Goal: Task Accomplishment & Management: Manage account settings

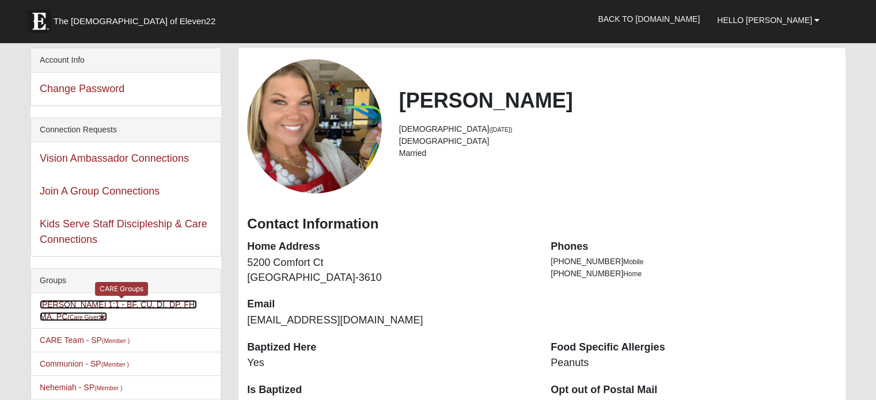
click at [121, 306] on link "Amanda James 1:1 - BF, CU, DI, DP, FH, MA, PC (Care Giver )" at bounding box center [118, 310] width 157 height 21
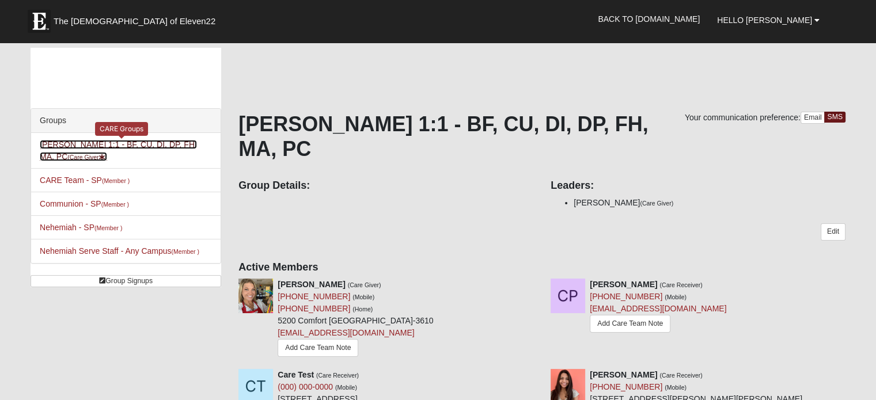
click at [195, 145] on link "Amanda James 1:1 - BF, CU, DI, DP, FH, MA, PC (Care Giver )" at bounding box center [118, 150] width 157 height 21
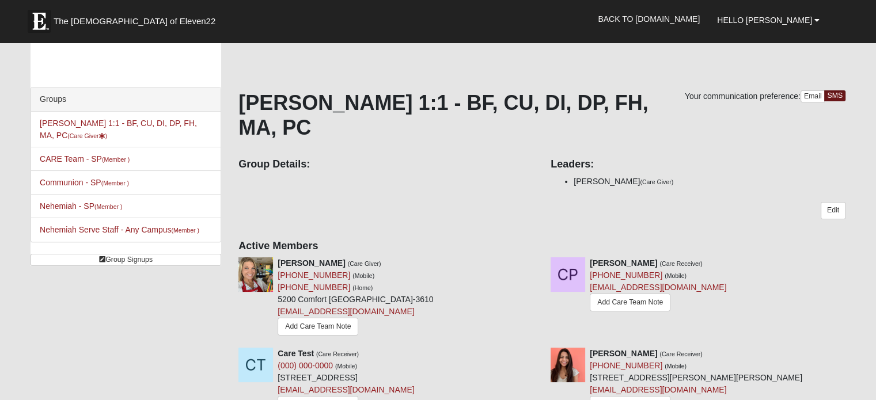
scroll to position [10, 0]
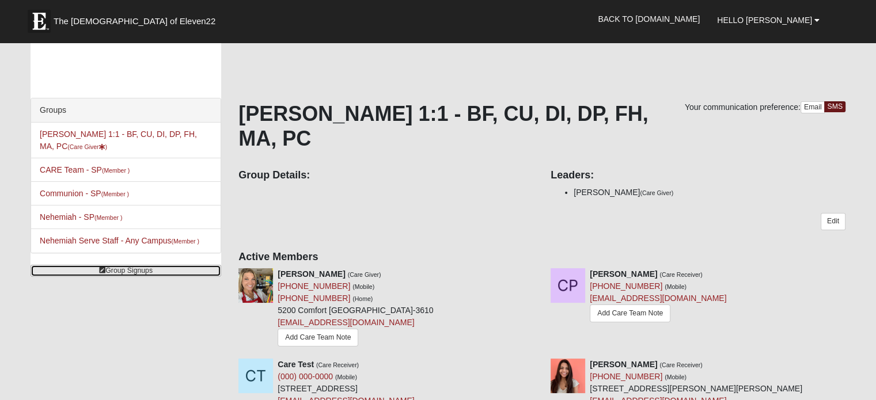
click at [142, 275] on link "Group Signups" at bounding box center [126, 271] width 191 height 12
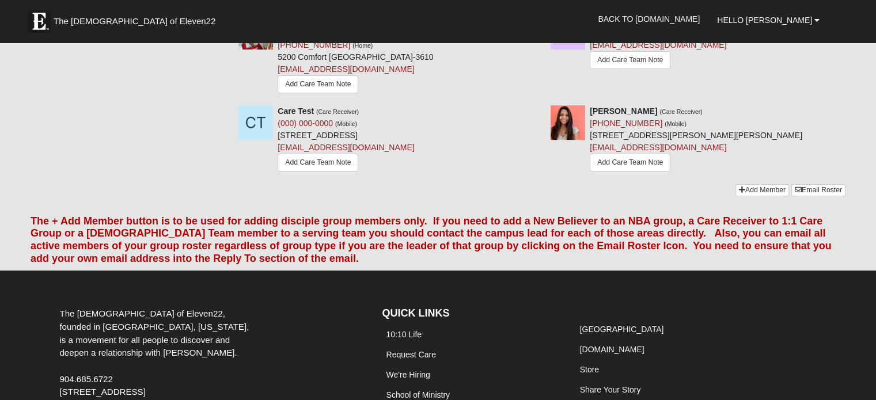
scroll to position [0, 0]
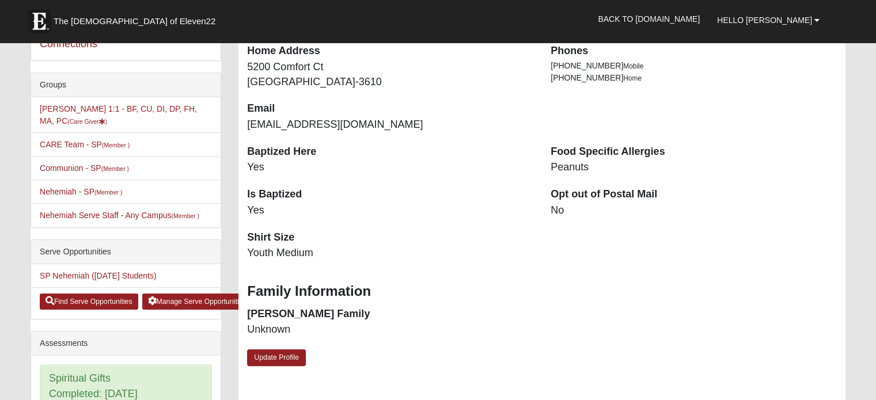
scroll to position [313, 0]
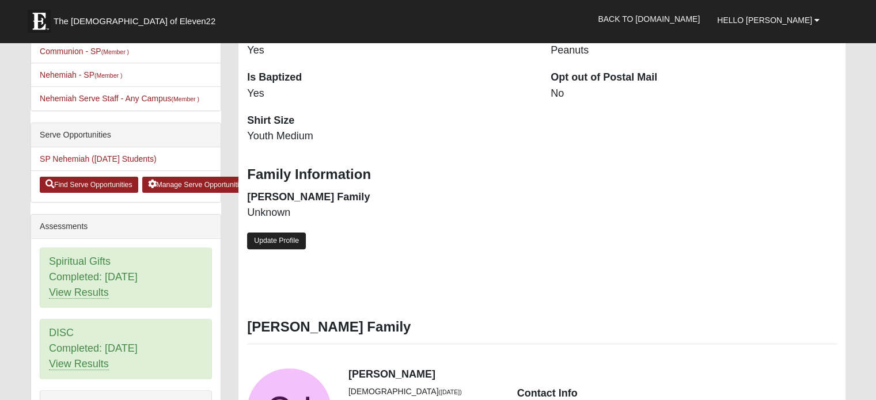
click at [285, 238] on link "Update Profile" at bounding box center [276, 241] width 59 height 17
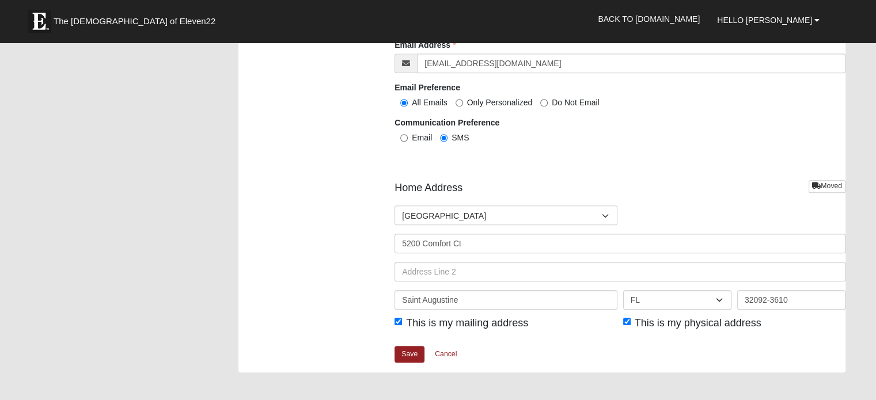
scroll to position [1222, 0]
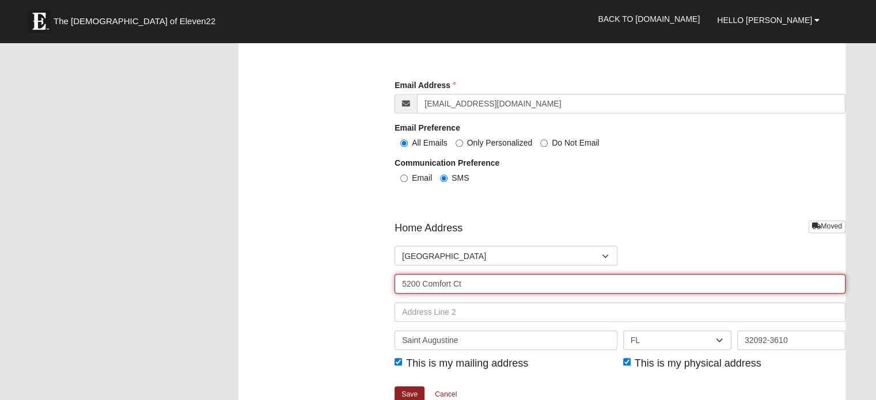
click at [473, 276] on input "5200 Comfort Ct" at bounding box center [619, 284] width 451 height 20
type input "5"
type input "6679 arching branch"
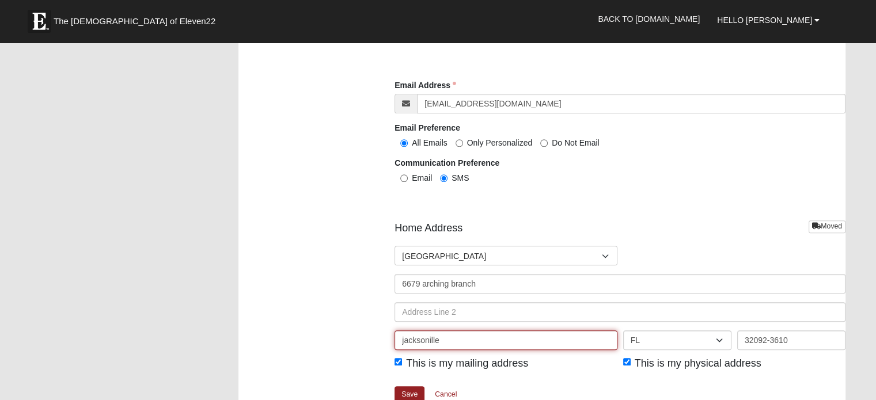
type input "jacksonille"
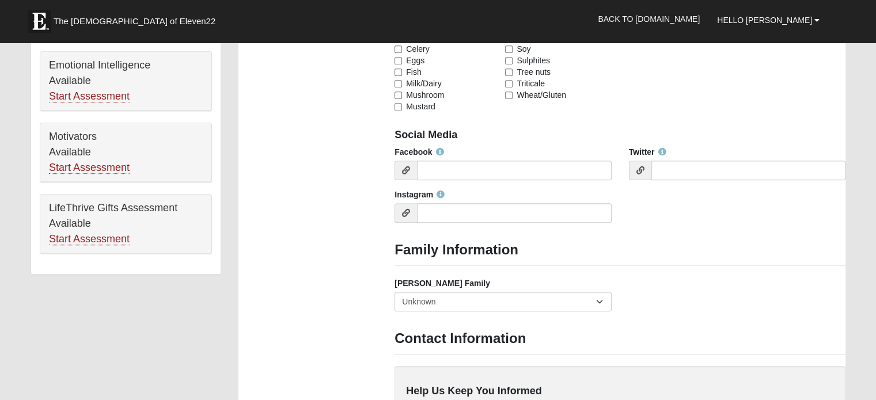
scroll to position [680, 0]
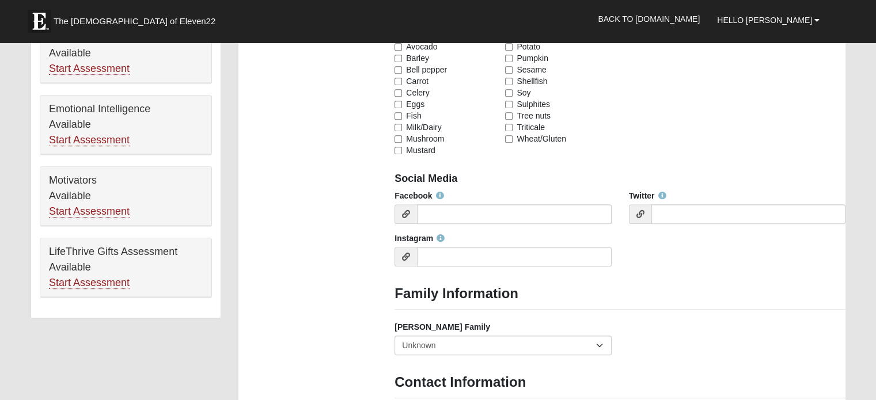
type input "32258"
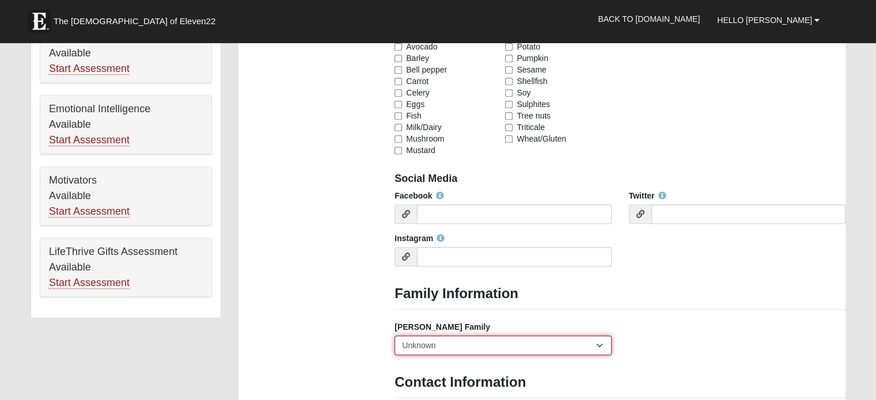
click at [598, 342] on select "Yes, we are a current foster family No, we are a former foster family No, we ha…" at bounding box center [502, 346] width 217 height 20
select select "2891"
click at [394, 336] on select "Yes, we are a current foster family No, we are a former foster family No, we ha…" at bounding box center [502, 346] width 217 height 20
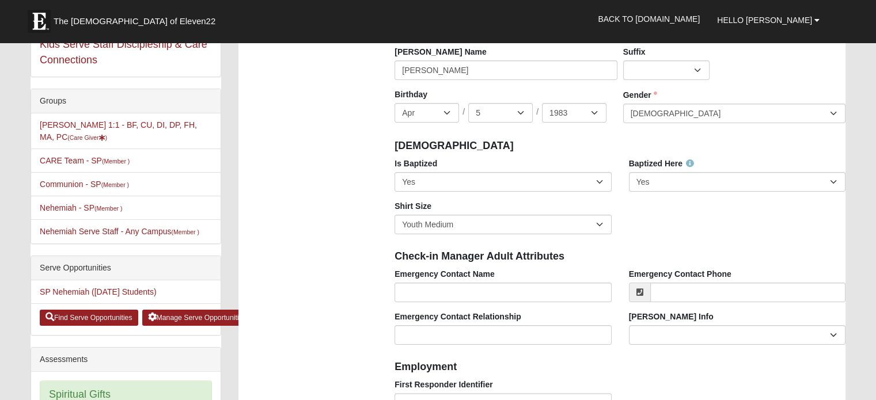
scroll to position [183, 0]
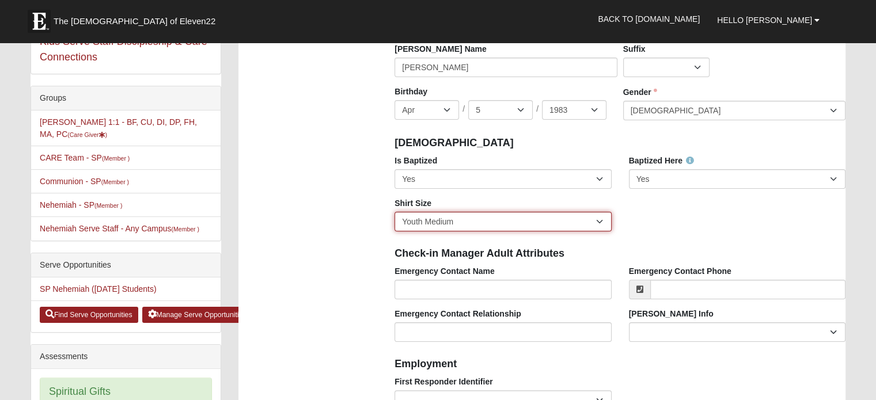
click at [552, 222] on select "Adult Small Adult Medium Adult Large Adult XL Adult XXL Adult 3XL Adult 4XL You…" at bounding box center [502, 222] width 217 height 20
select select "Adult Medium"
click at [394, 212] on select "Adult Small Adult Medium Adult Large Adult XL Adult XXL Adult 3XL Adult 4XL You…" at bounding box center [502, 222] width 217 height 20
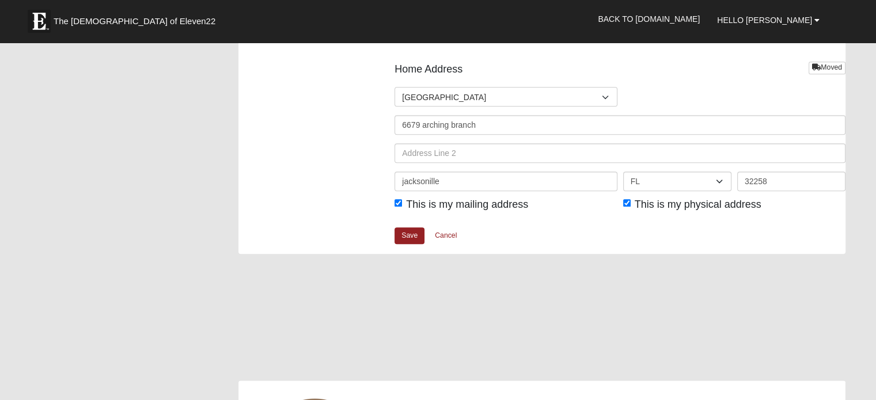
scroll to position [1368, 0]
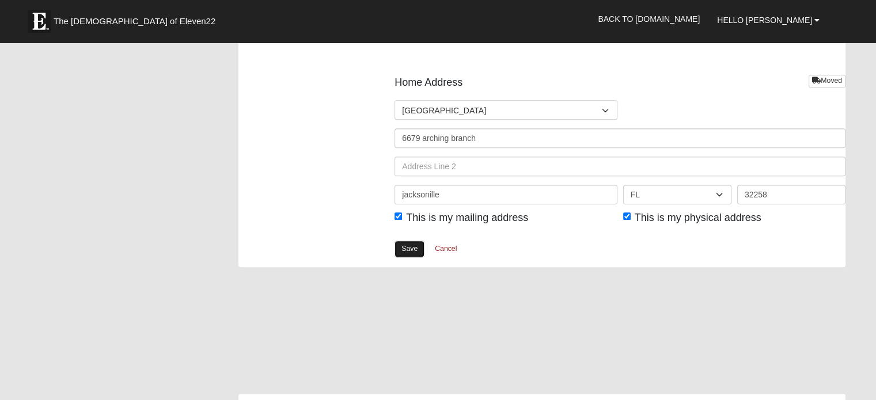
click at [410, 250] on link "Save" at bounding box center [409, 249] width 30 height 17
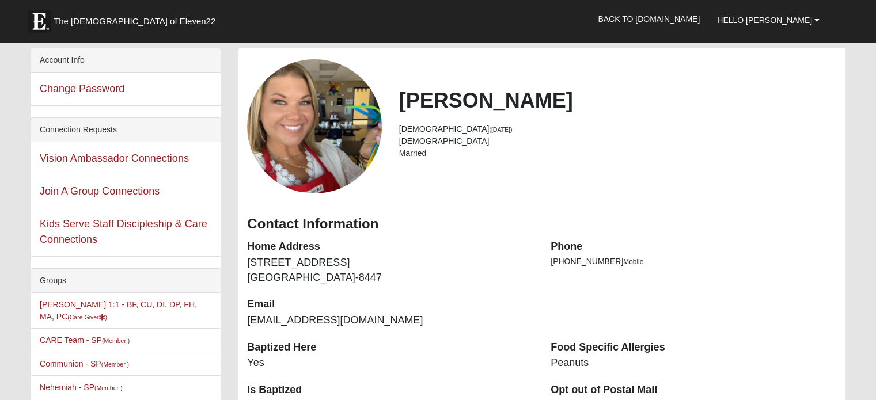
click at [753, 230] on h3 "Contact Information" at bounding box center [542, 224] width 590 height 17
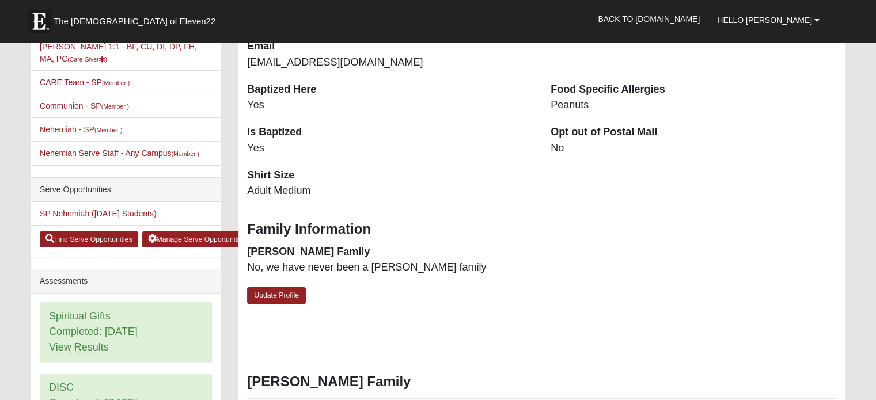
scroll to position [249, 0]
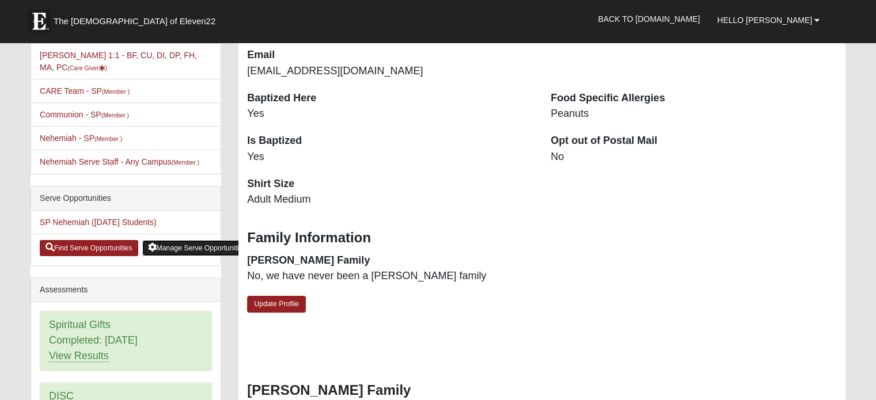
click at [196, 240] on link "Manage Serve Opportunities" at bounding box center [197, 248] width 110 height 16
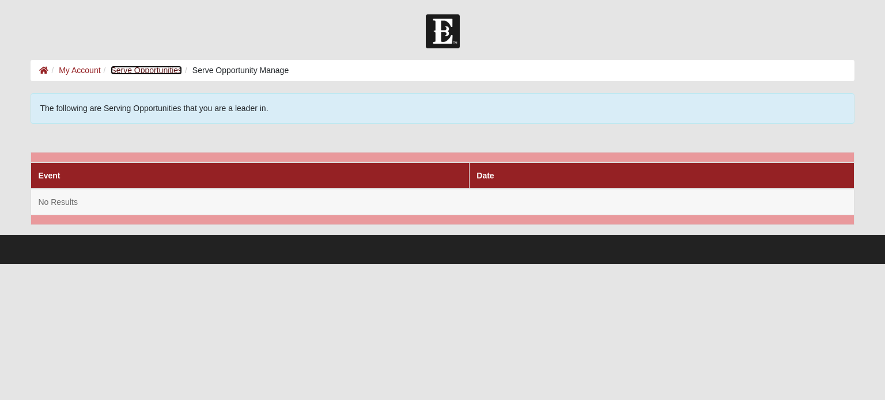
click at [150, 66] on link "Serve Opportunities" at bounding box center [146, 70] width 71 height 9
